Goal: Task Accomplishment & Management: Use online tool/utility

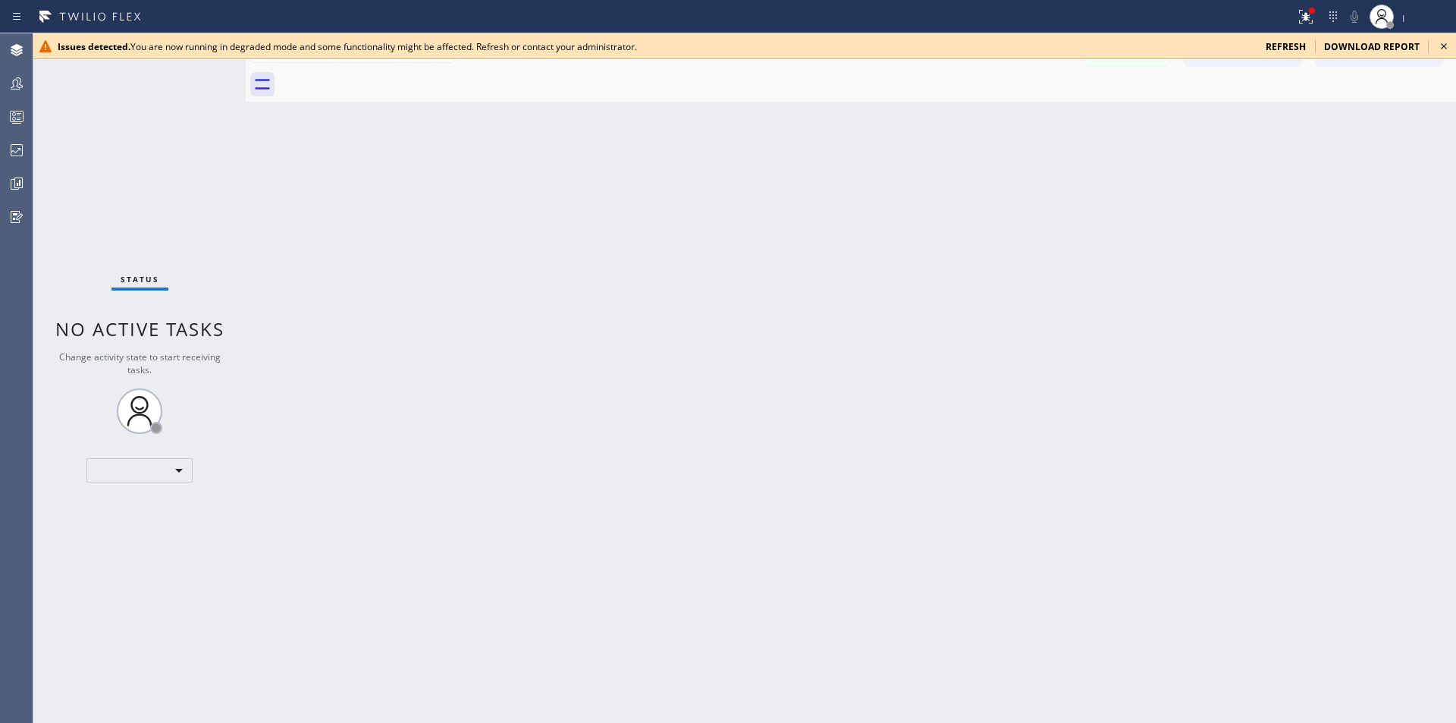
click at [1442, 44] on icon at bounding box center [1444, 46] width 6 height 6
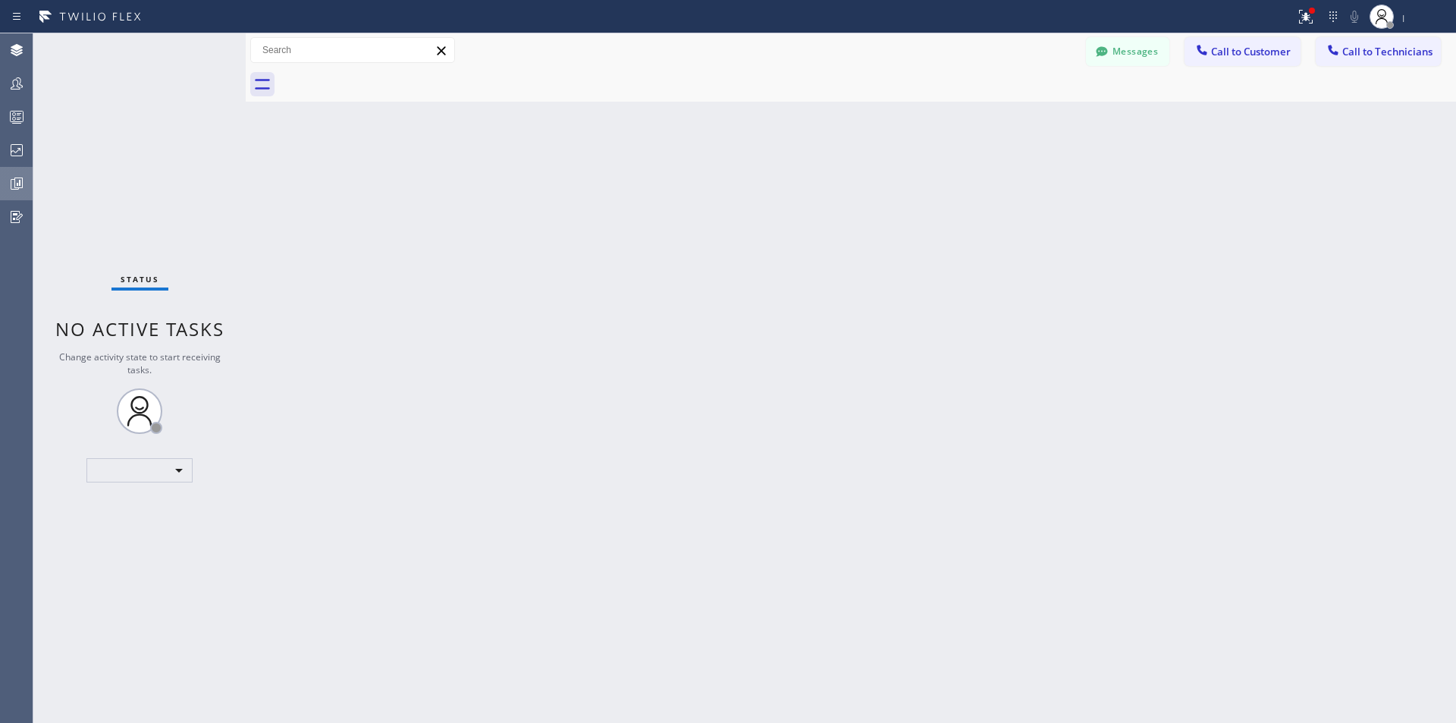
click at [17, 187] on icon at bounding box center [17, 183] width 18 height 18
